Goal: Find specific page/section: Find specific page/section

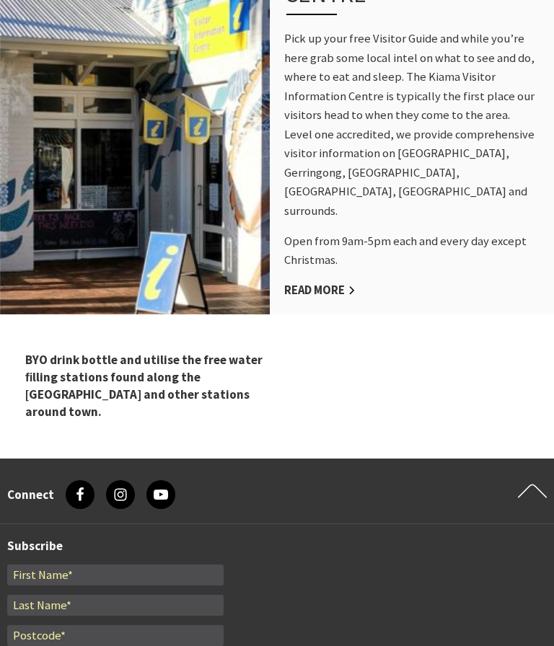
scroll to position [1496, 0]
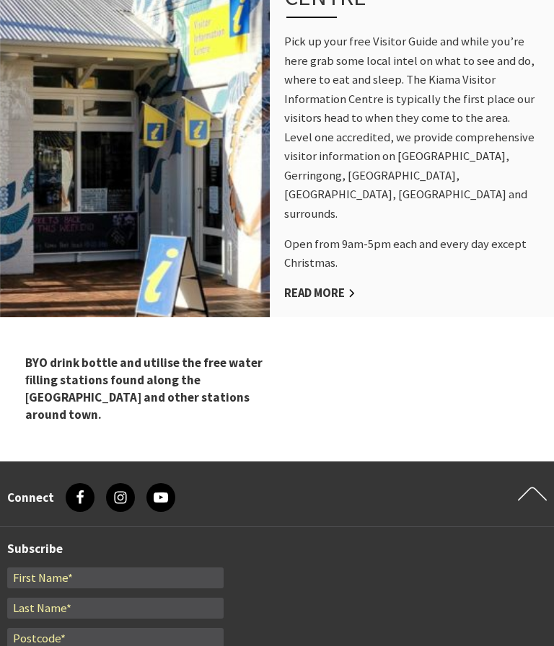
click at [366, 308] on div "Visitor Information Centre Pick up your free Visitor Guide and while you’re her…" at bounding box center [412, 114] width 284 height 408
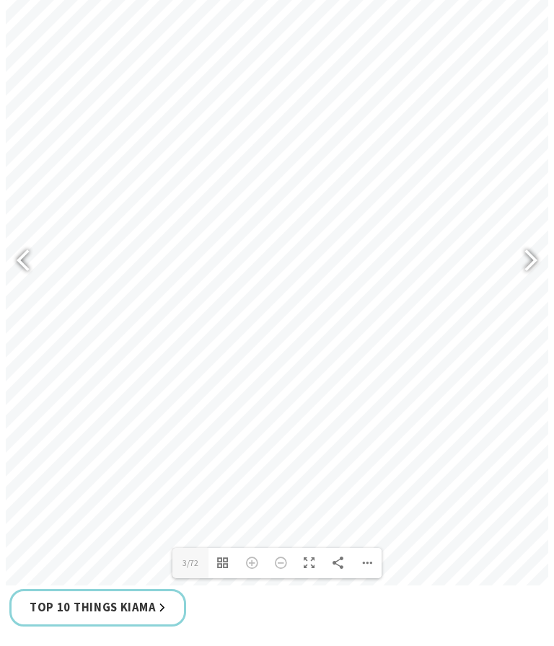
scroll to position [743, 0]
click at [544, 299] on div at bounding box center [530, 262] width 36 height 72
click at [542, 299] on div at bounding box center [530, 262] width 36 height 72
click at [545, 299] on div at bounding box center [530, 262] width 36 height 72
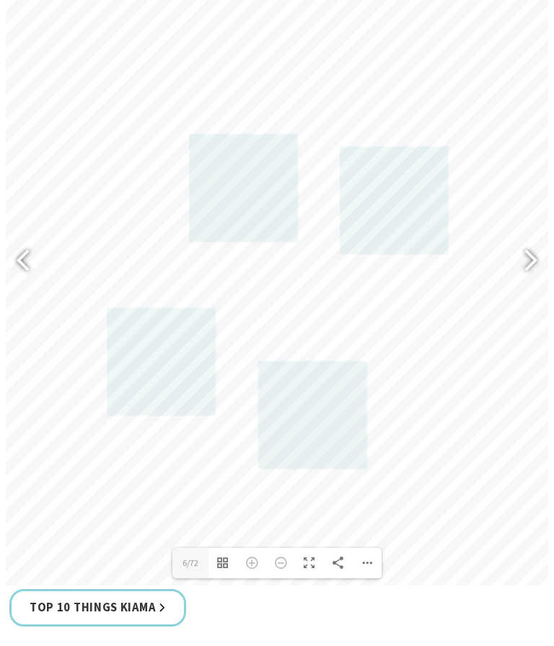
click at [531, 288] on div at bounding box center [524, 262] width 33 height 53
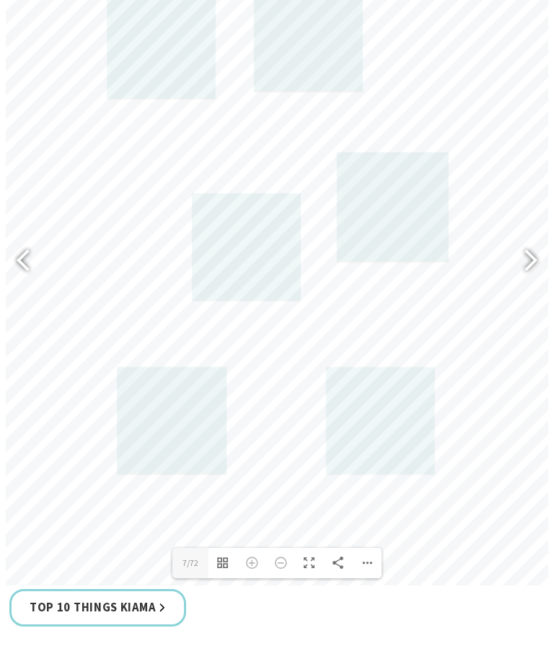
click at [538, 288] on div at bounding box center [524, 262] width 33 height 53
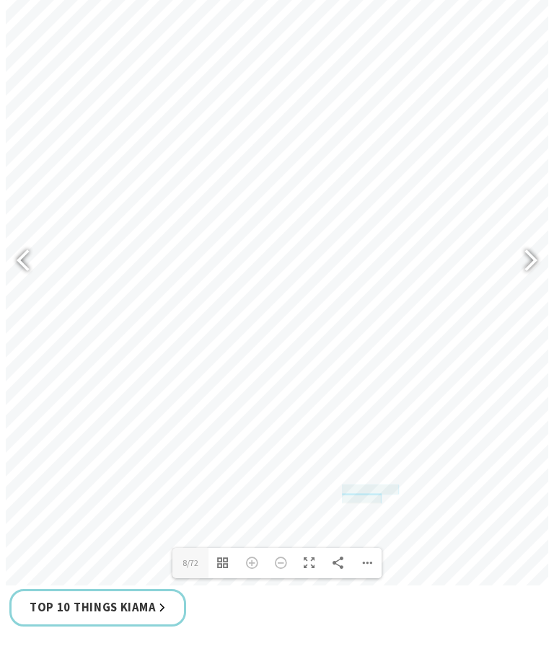
click at [541, 299] on div at bounding box center [530, 262] width 36 height 72
click at [536, 288] on div at bounding box center [524, 262] width 33 height 53
click at [533, 288] on div at bounding box center [524, 262] width 33 height 53
type input "11"
